Goal: Find specific page/section: Find specific page/section

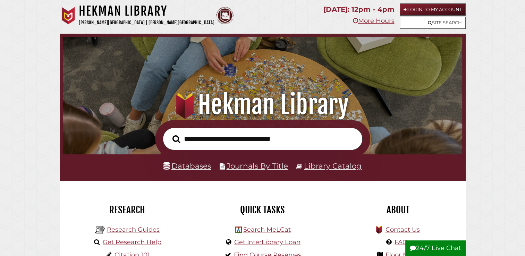
scroll to position [132, 396]
click at [426, 9] on link "Login to My Account" at bounding box center [433, 9] width 66 height 12
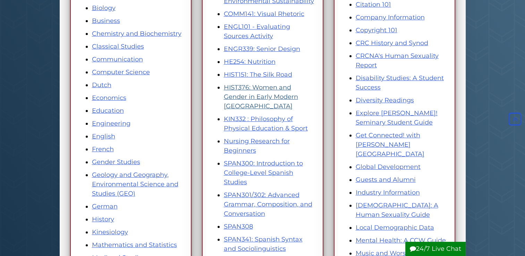
scroll to position [174, 0]
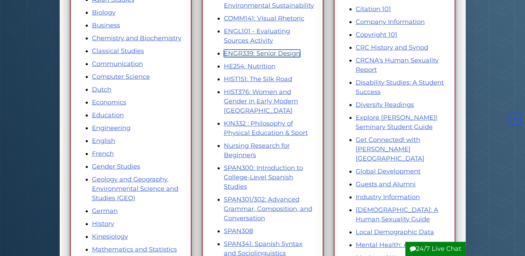
click at [247, 53] on link "ENGR339: Senior Design" at bounding box center [262, 54] width 76 height 8
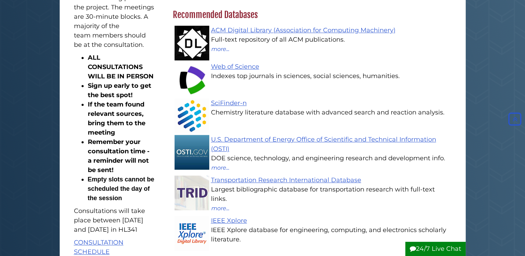
scroll to position [521, 0]
